Goal: Task Accomplishment & Management: Use online tool/utility

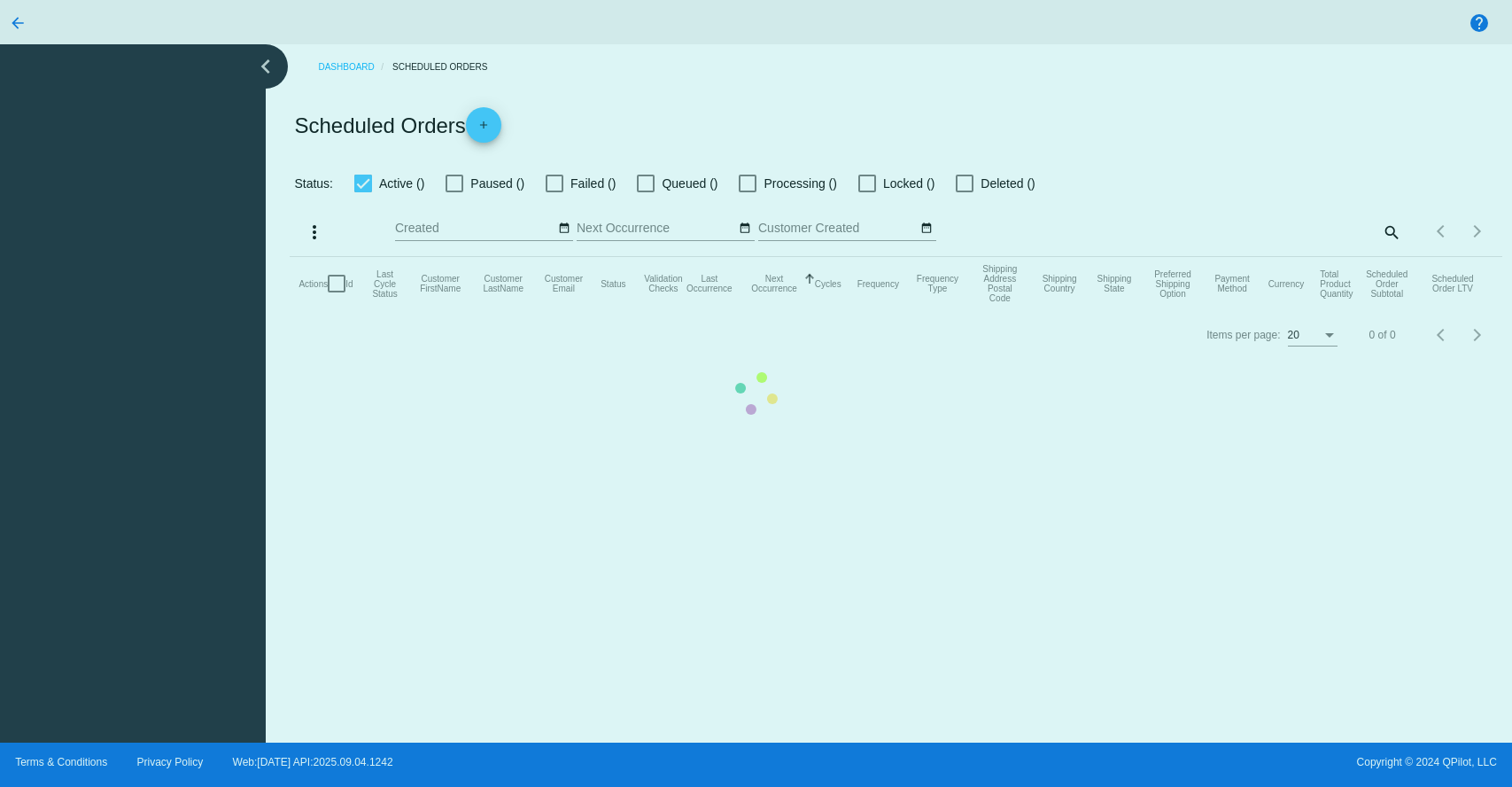
checkbox input "true"
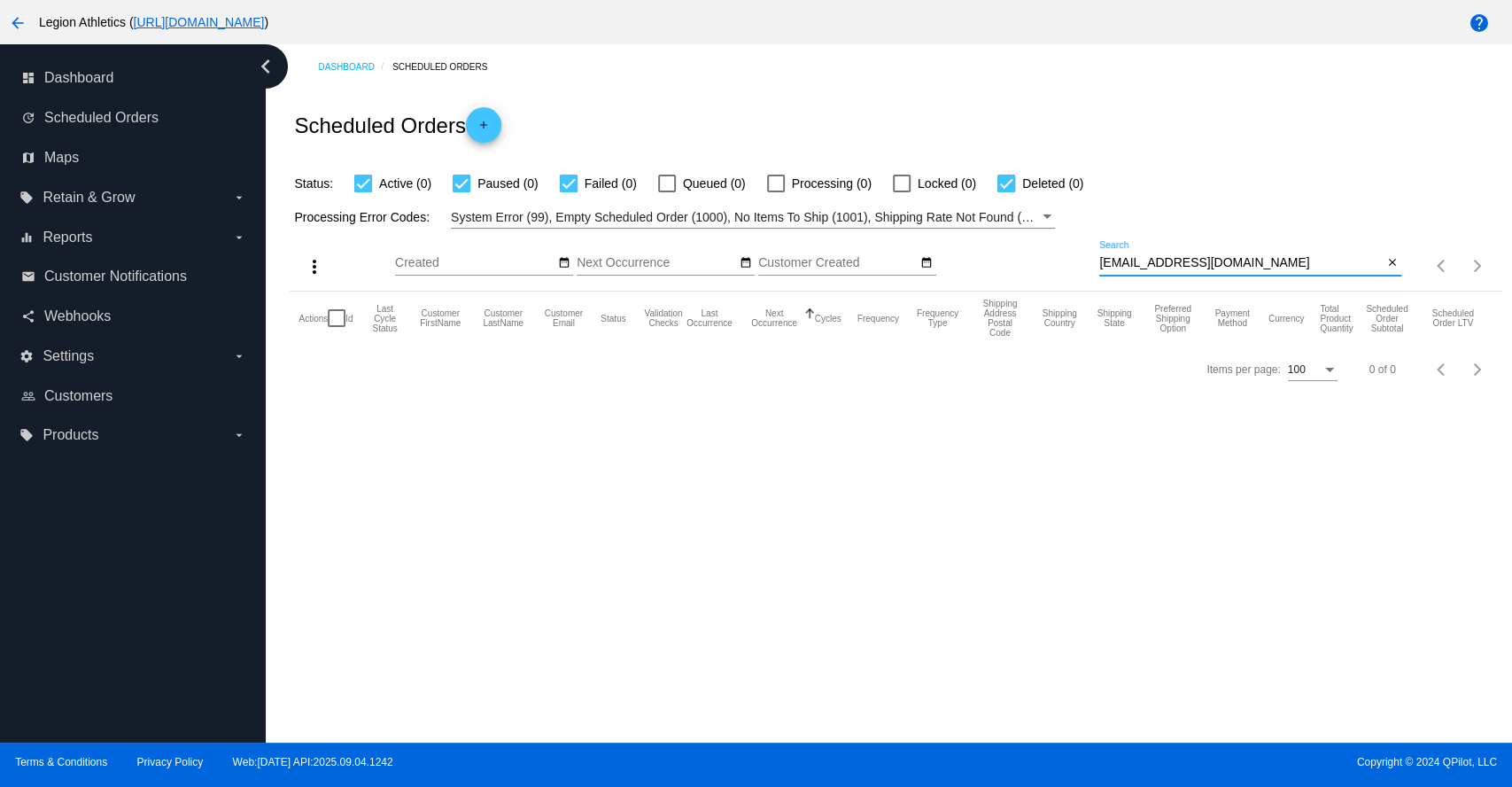
click at [1161, 256] on input "[EMAIL_ADDRESS][DOMAIN_NAME]" at bounding box center [1241, 262] width 284 height 14
click at [1154, 269] on input "[EMAIL_ADDRESS][DOMAIN_NAME]" at bounding box center [1241, 262] width 284 height 14
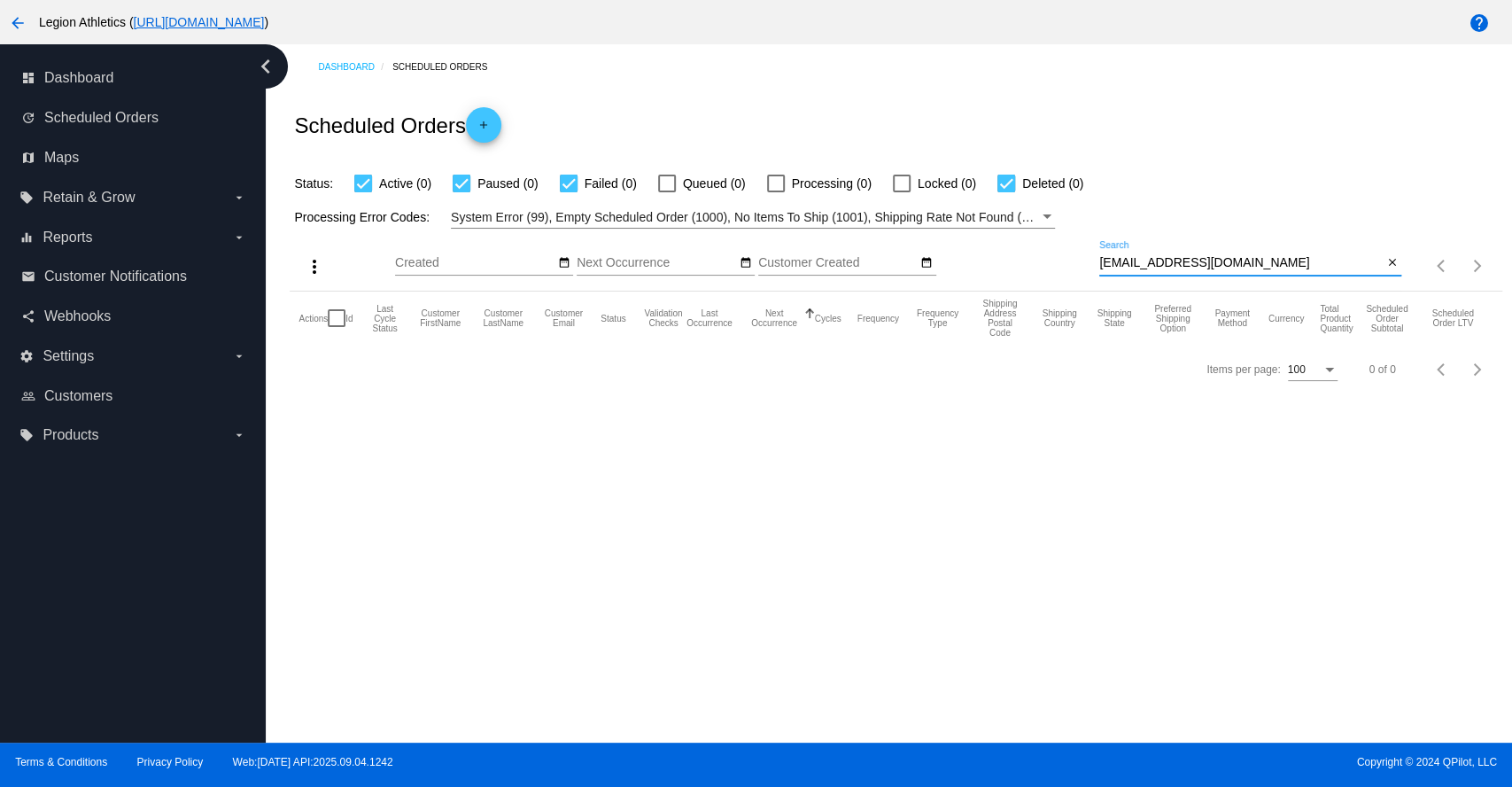
paste input "greenhouseboutique18"
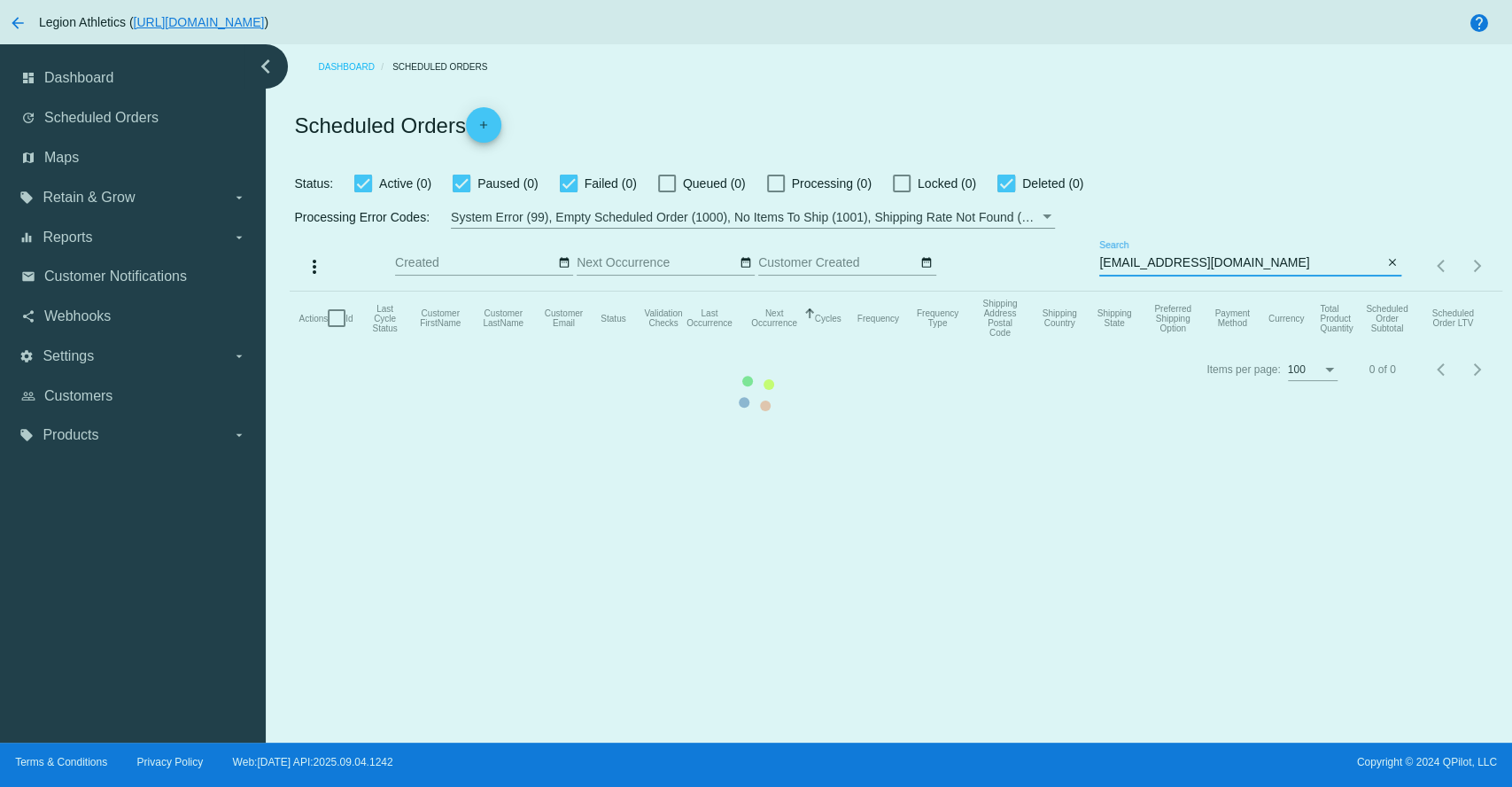
type input "[EMAIL_ADDRESS][DOMAIN_NAME]"
